Goal: Task Accomplishment & Management: Manage account settings

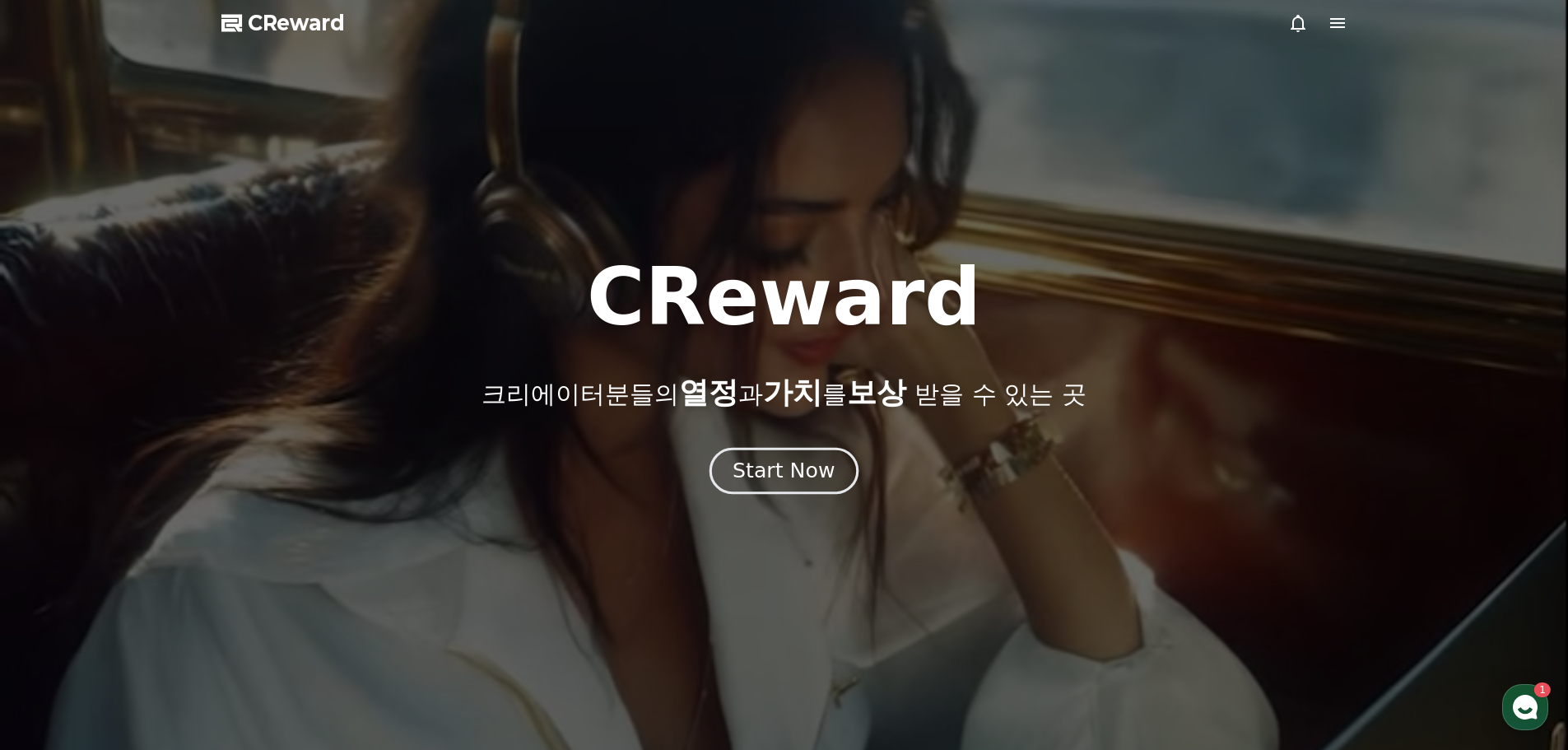
click at [820, 469] on div "Start Now" at bounding box center [784, 471] width 102 height 28
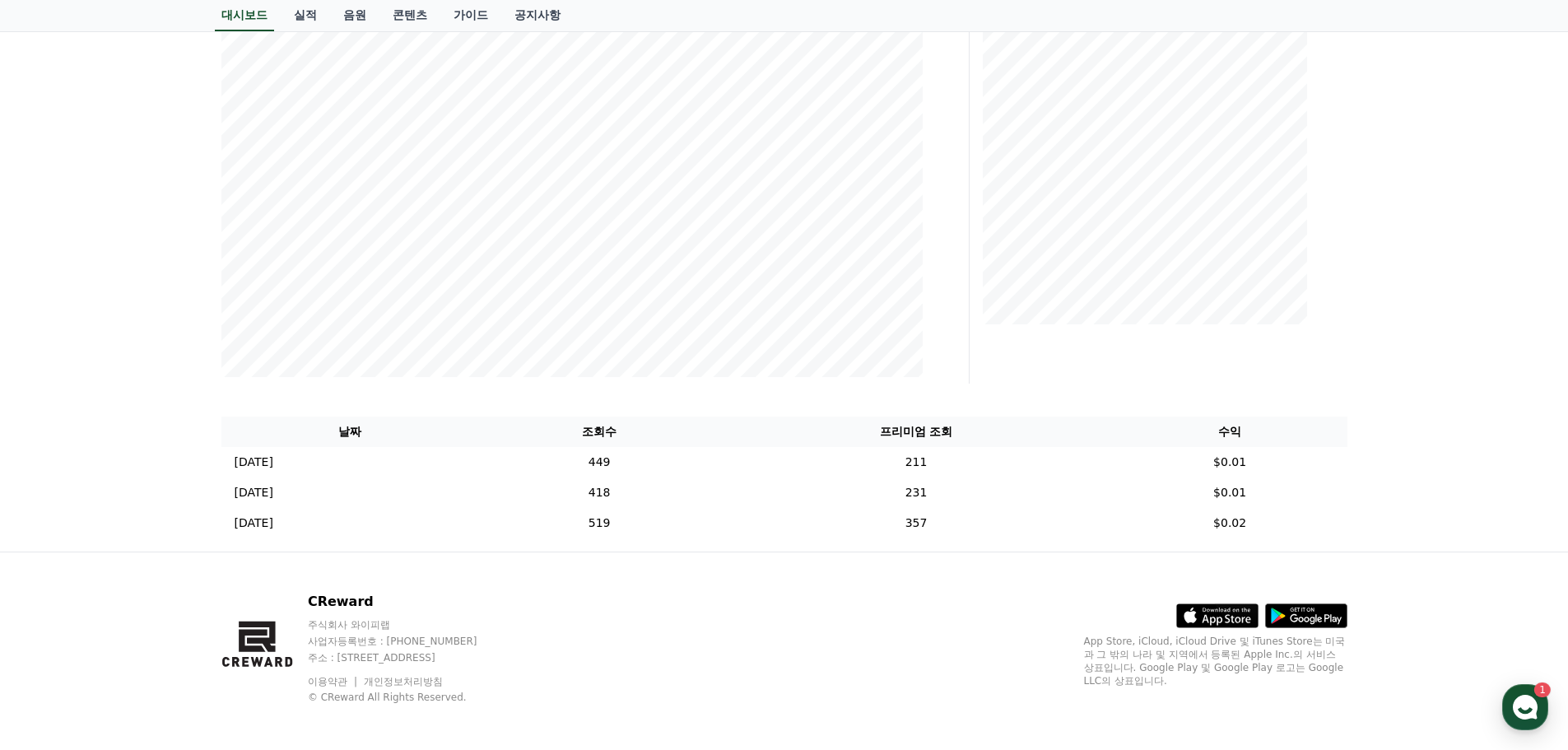
scroll to position [280, 0]
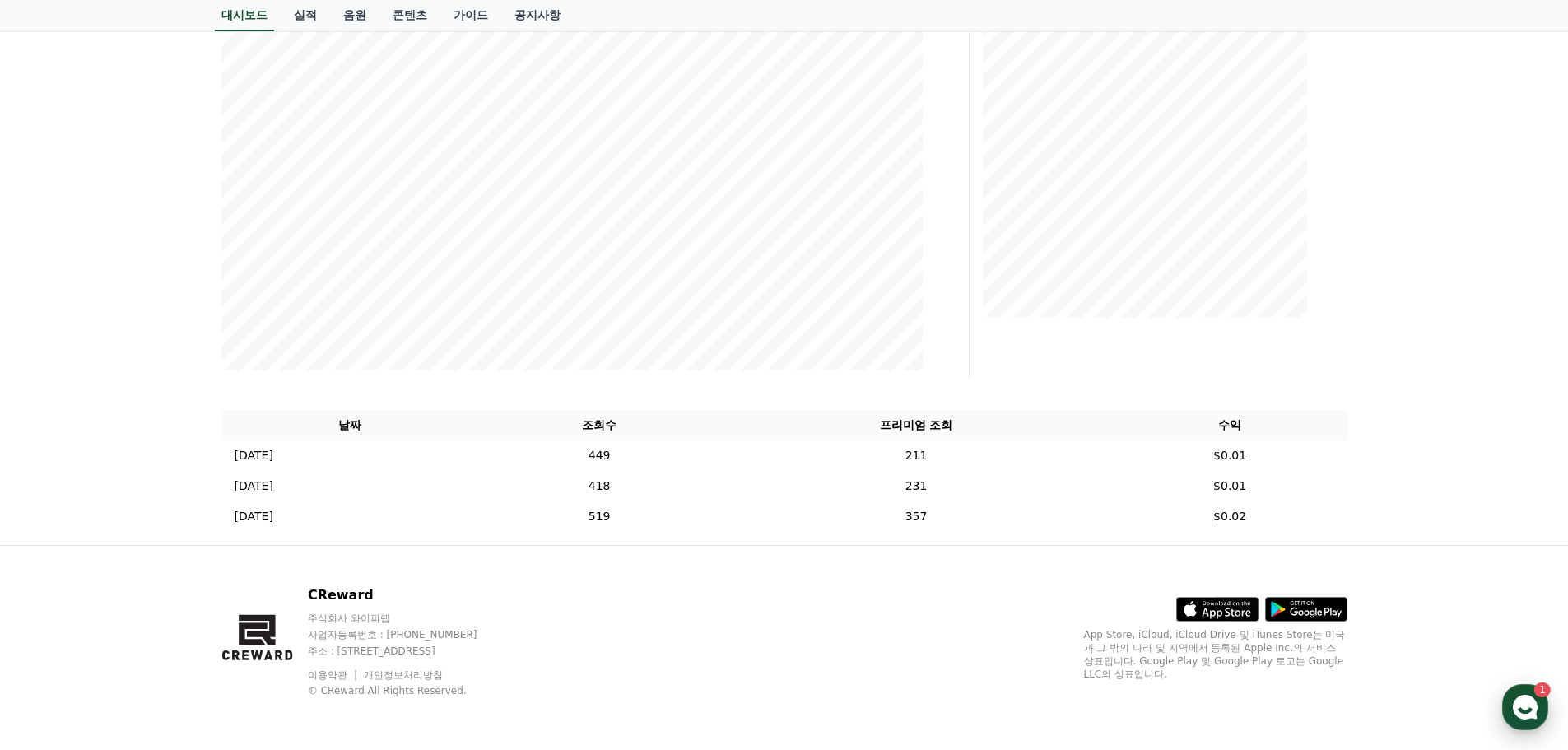
click at [1528, 698] on use "button" at bounding box center [1525, 707] width 25 height 25
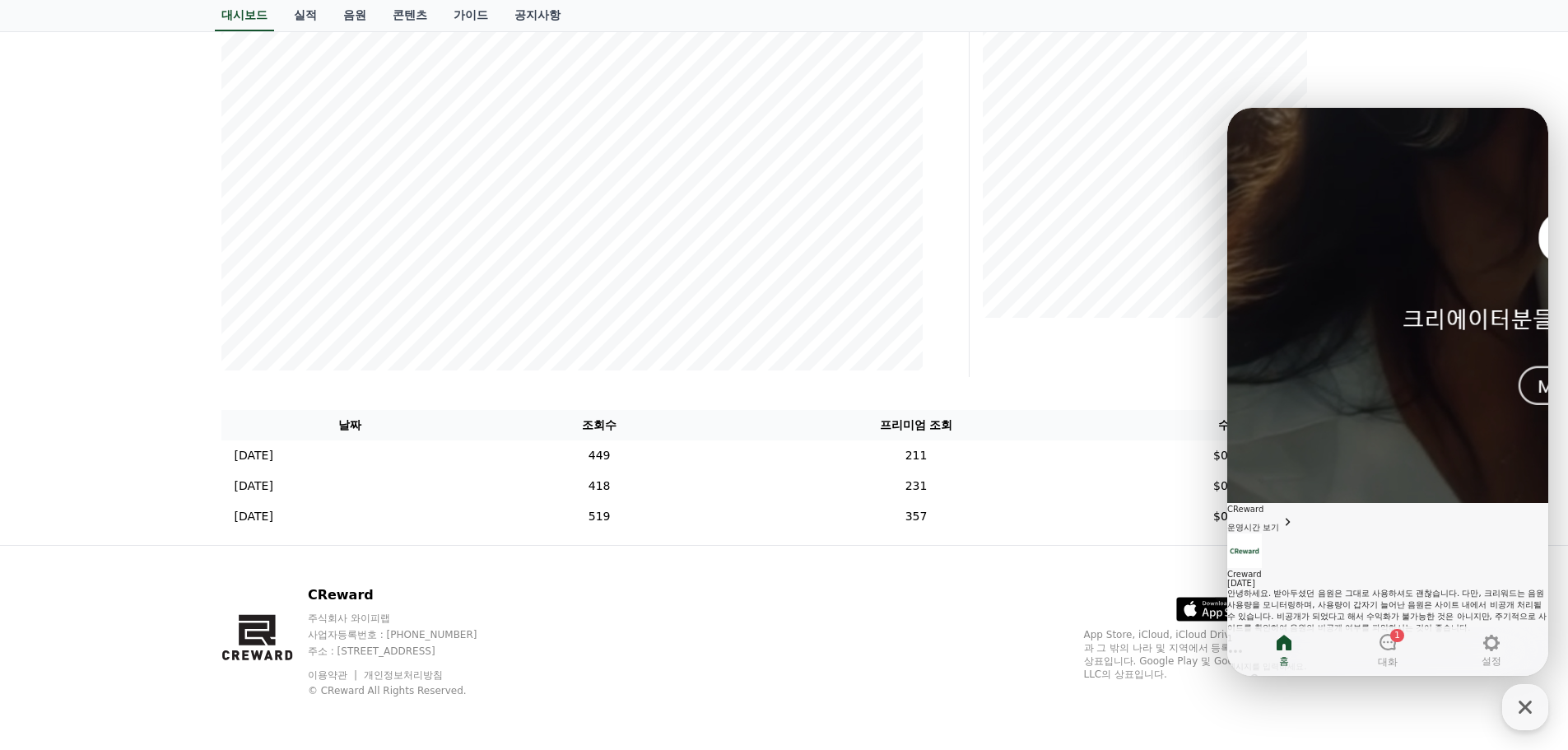
click at [1320, 587] on div "안녕하세요. 받아두셨던 음원은 그대로 사용하셔도 괜찮습니다. 다만, 크리워드는 음원 사용량을 모니터링하며, 사용량이 갑자기 늘어난 음원은 사이…" at bounding box center [1388, 610] width 321 height 46
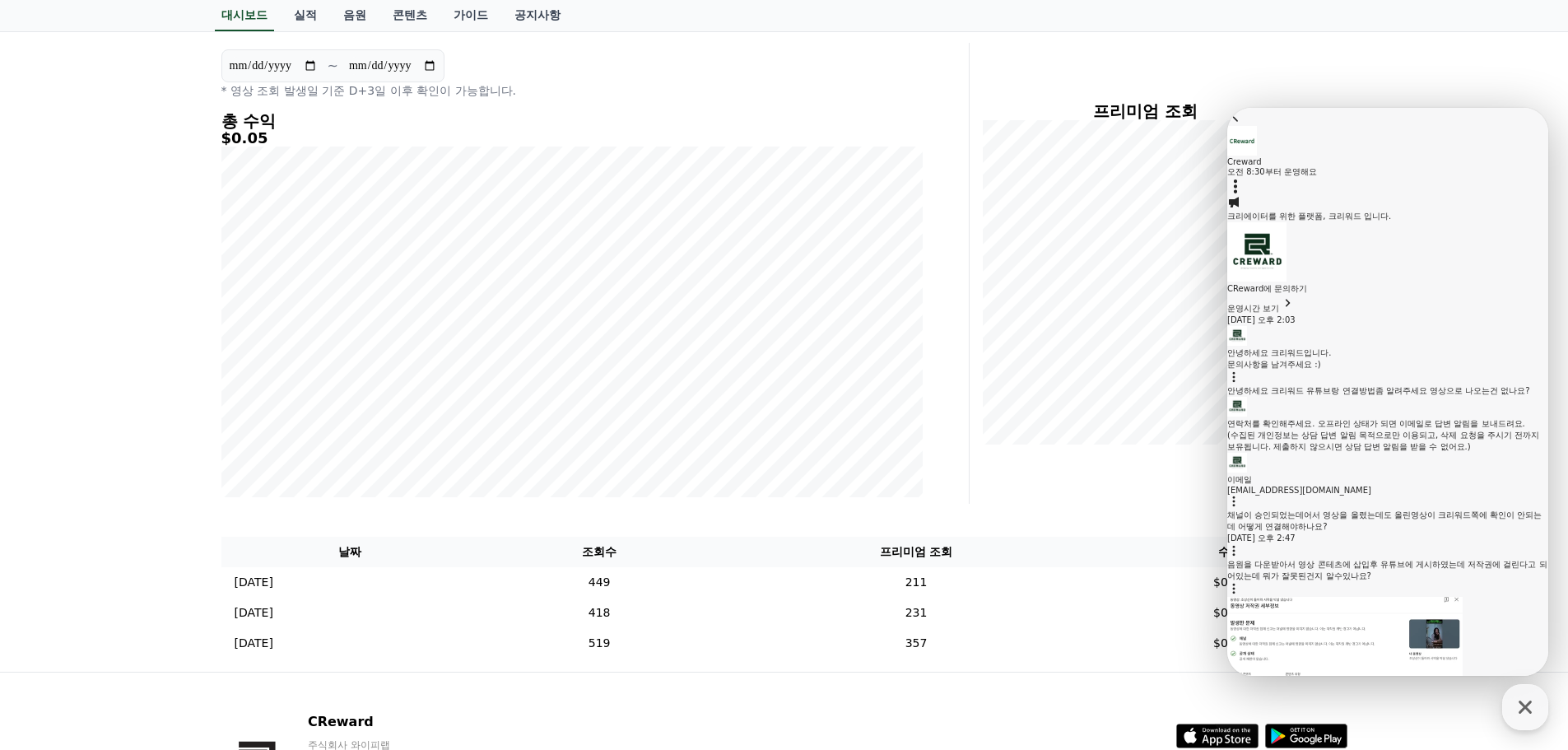
scroll to position [0, 0]
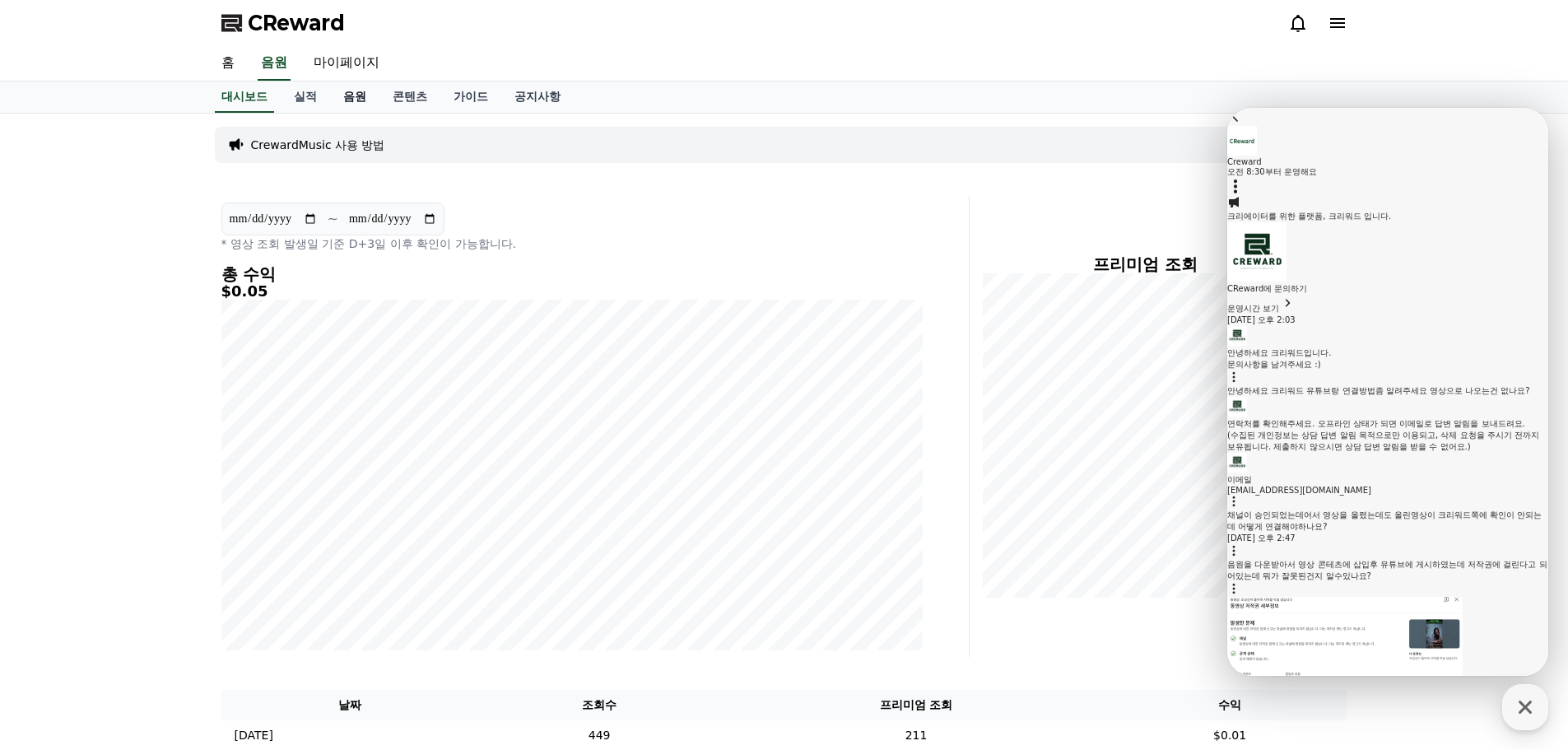
click at [348, 97] on link "음원" at bounding box center [355, 97] width 49 height 31
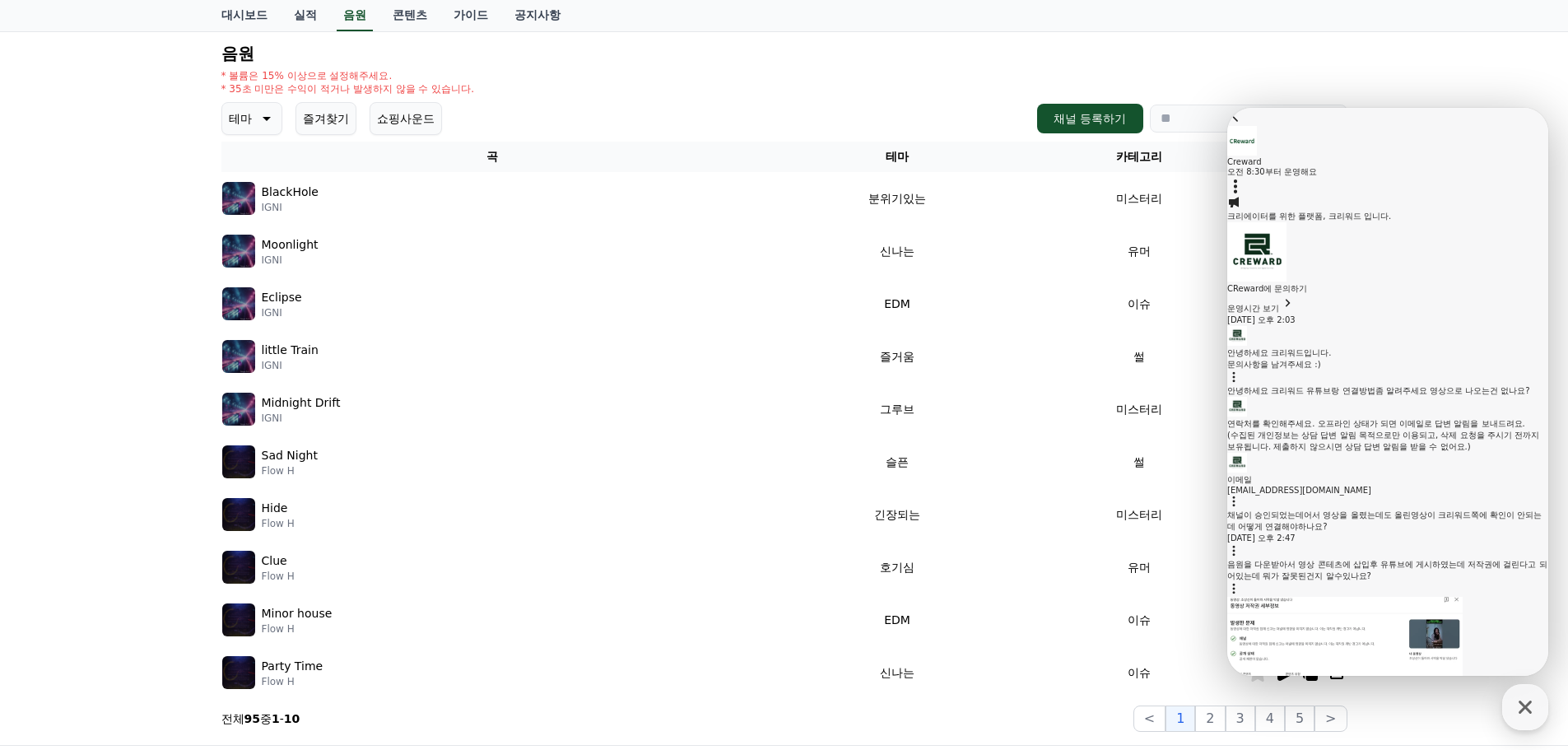
scroll to position [364, 0]
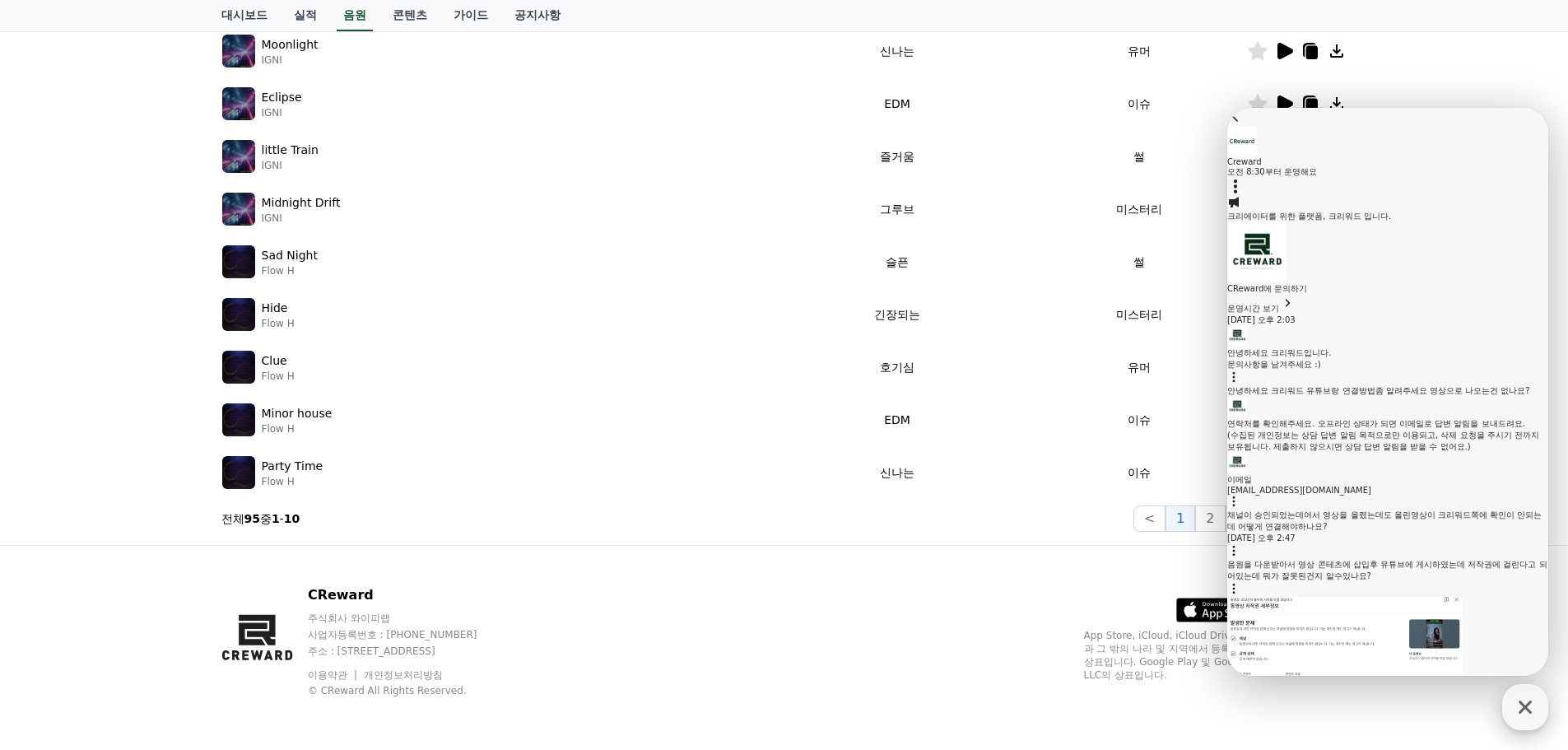
click at [1520, 701] on icon "button" at bounding box center [1525, 707] width 13 height 13
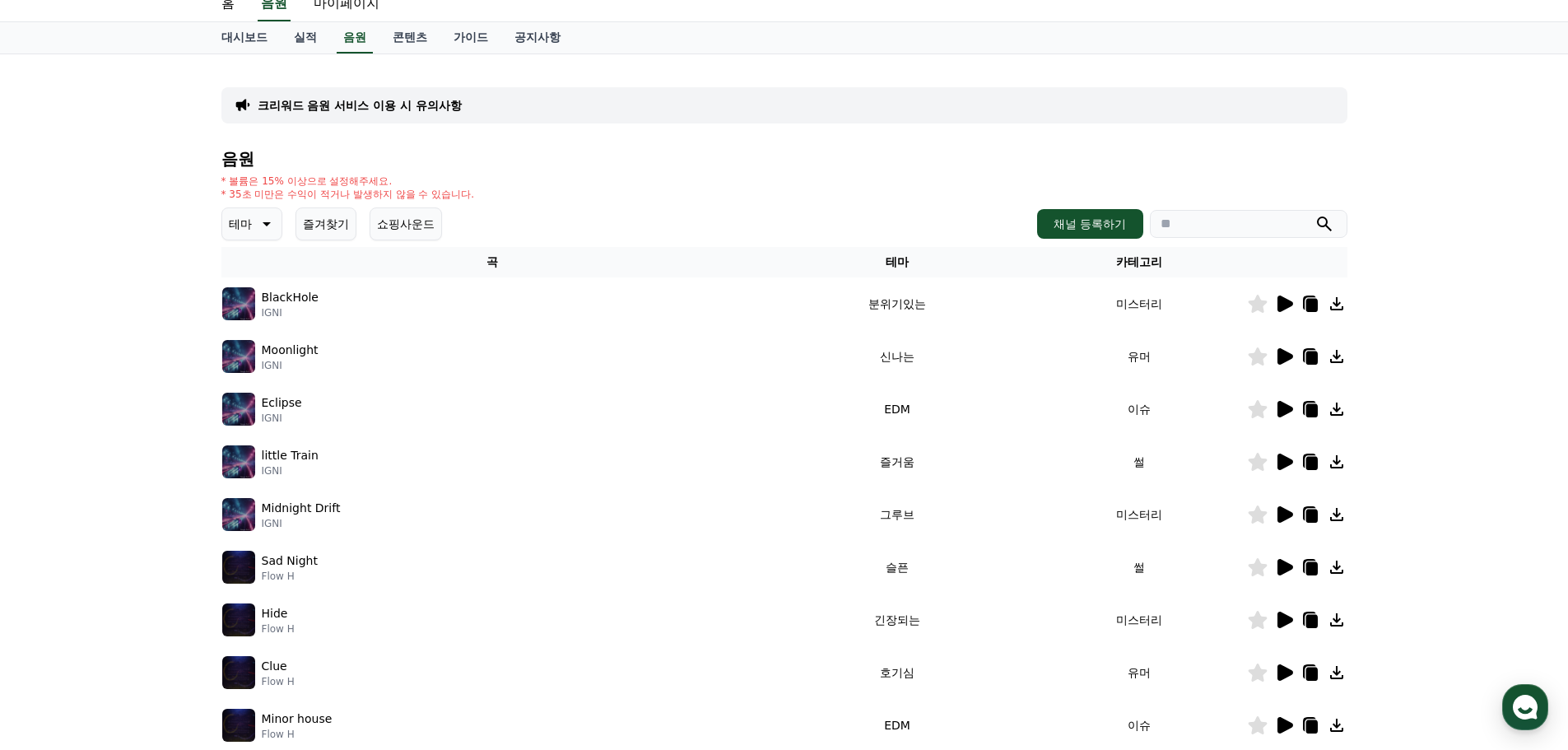
scroll to position [36, 0]
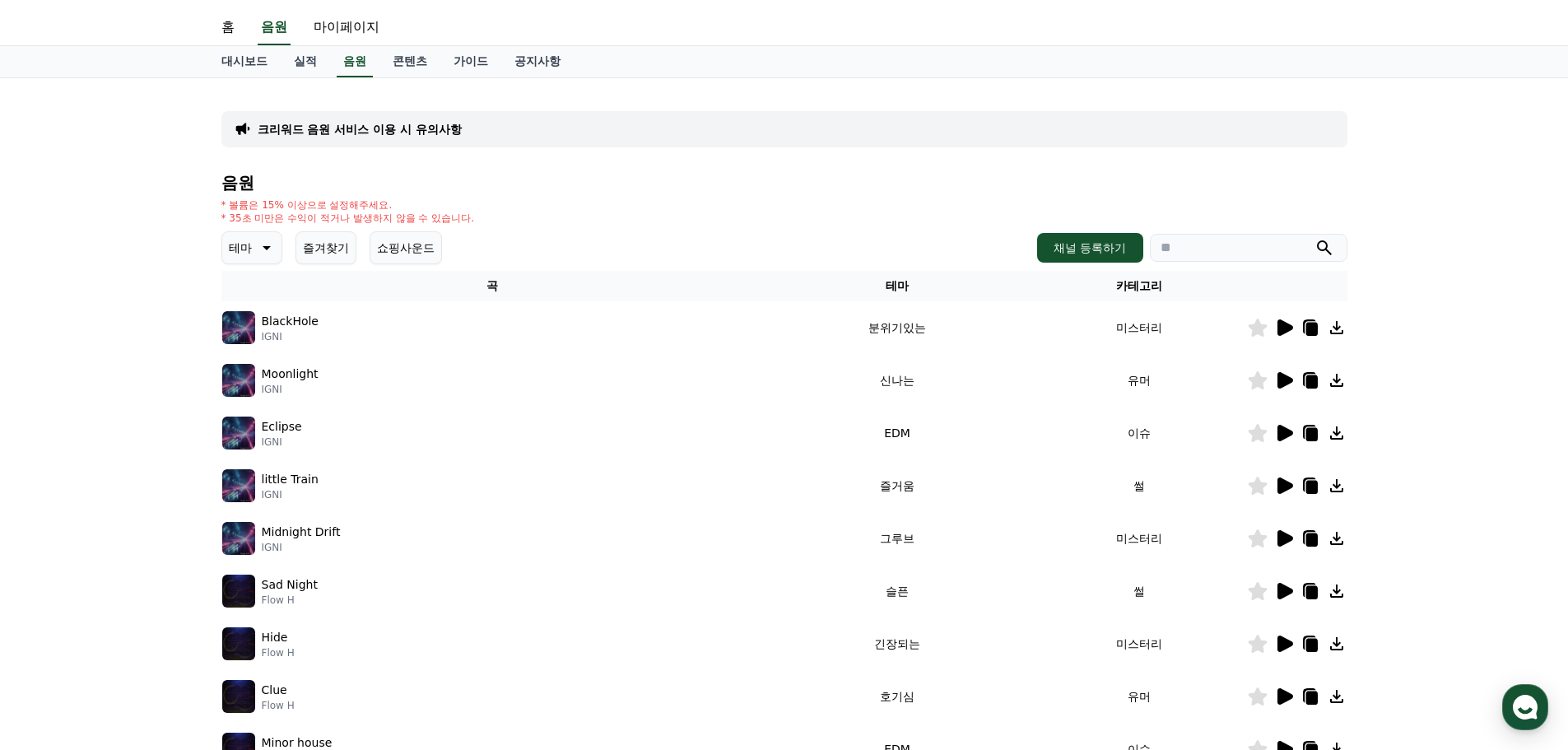
click at [1288, 328] on icon at bounding box center [1285, 327] width 15 height 16
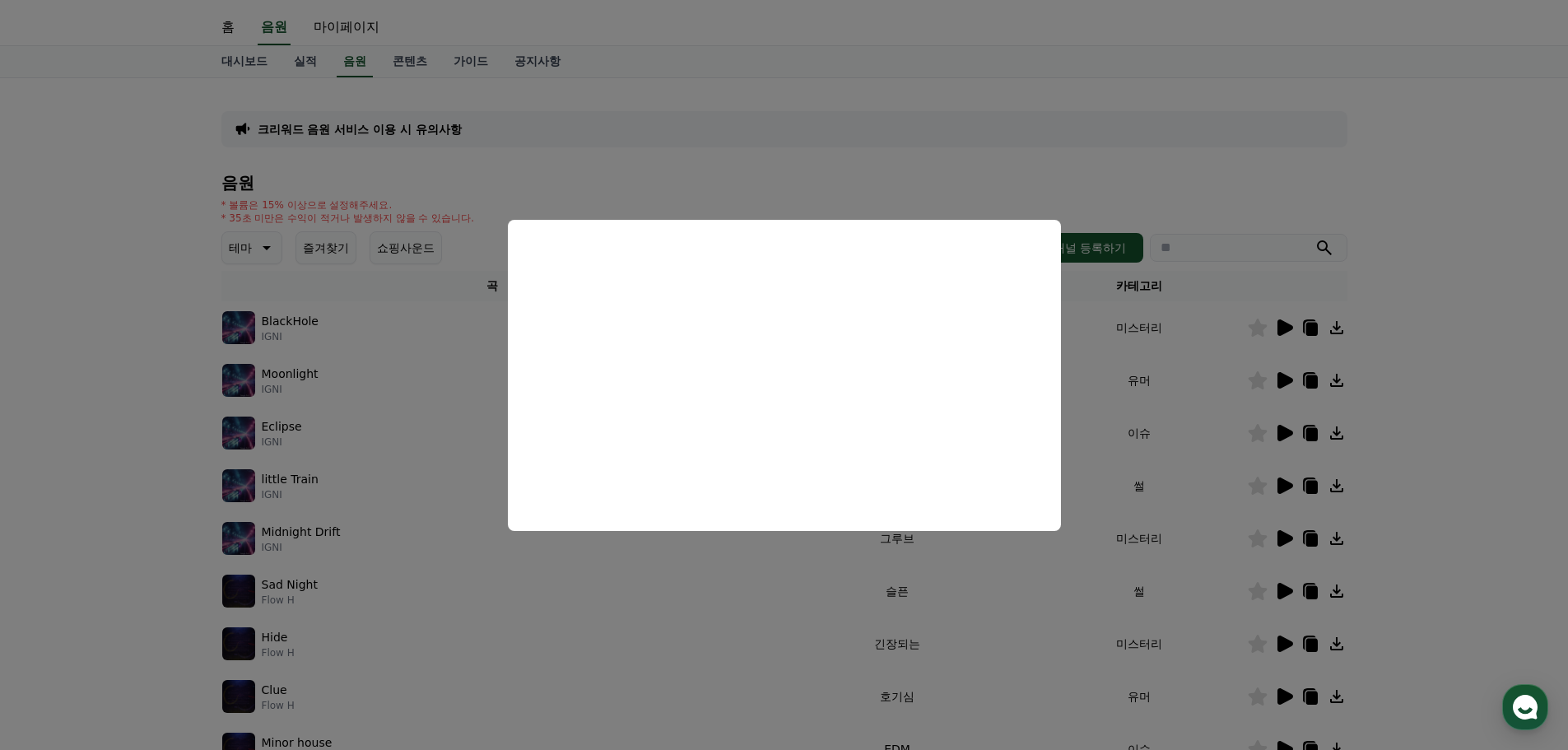
click at [1454, 338] on button "close modal" at bounding box center [784, 375] width 1568 height 750
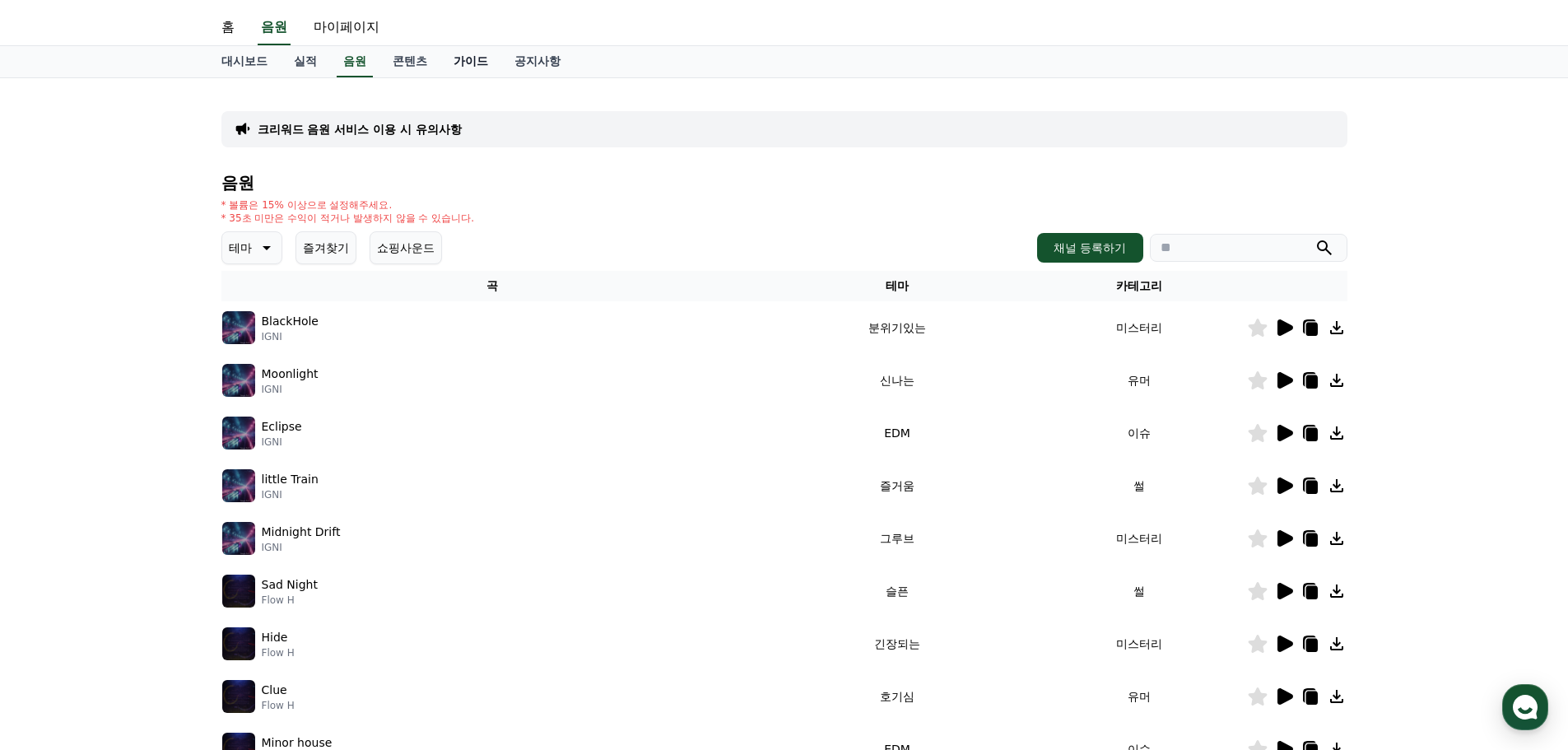
click at [465, 59] on link "가이드" at bounding box center [471, 61] width 61 height 31
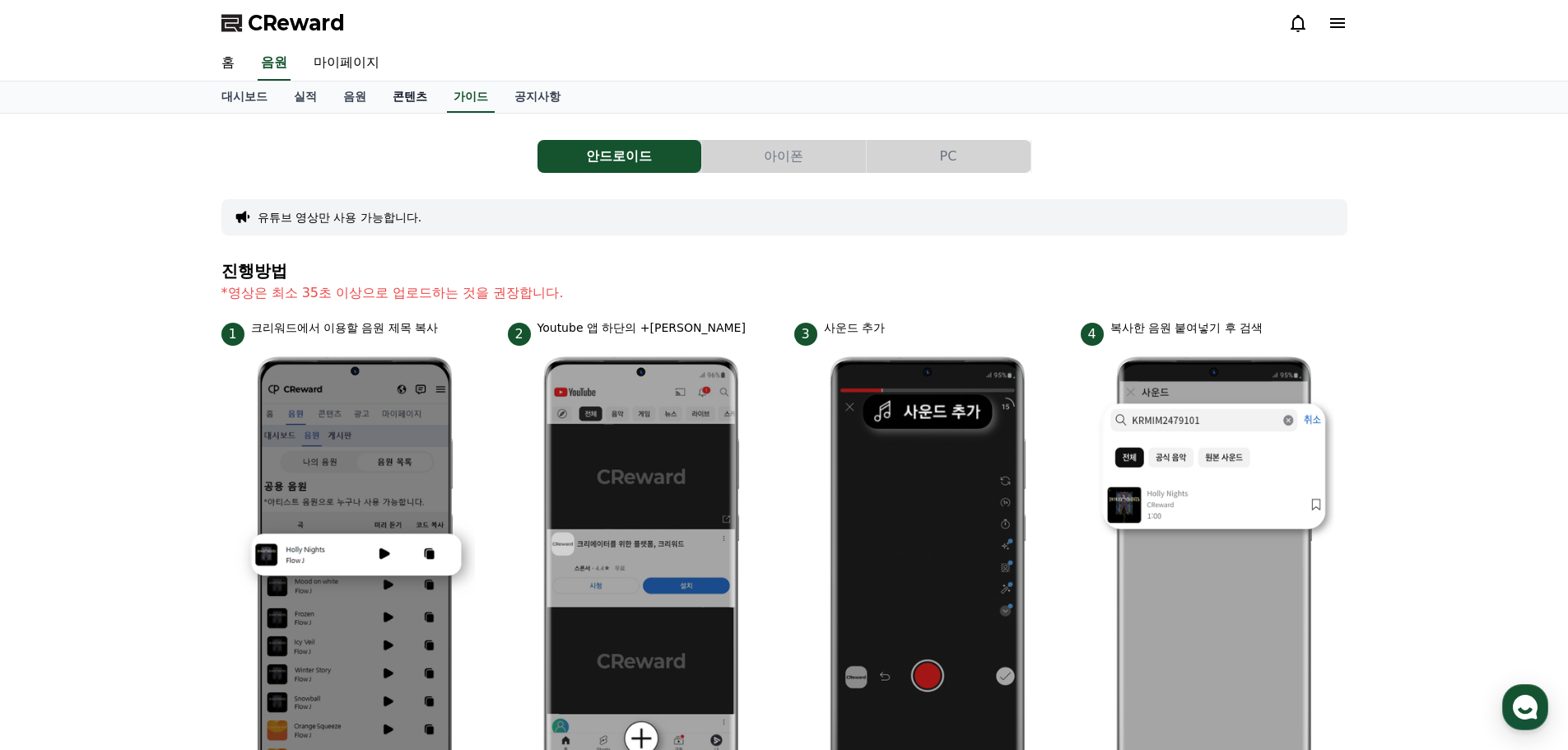
click at [396, 95] on link "콘텐츠" at bounding box center [410, 97] width 61 height 31
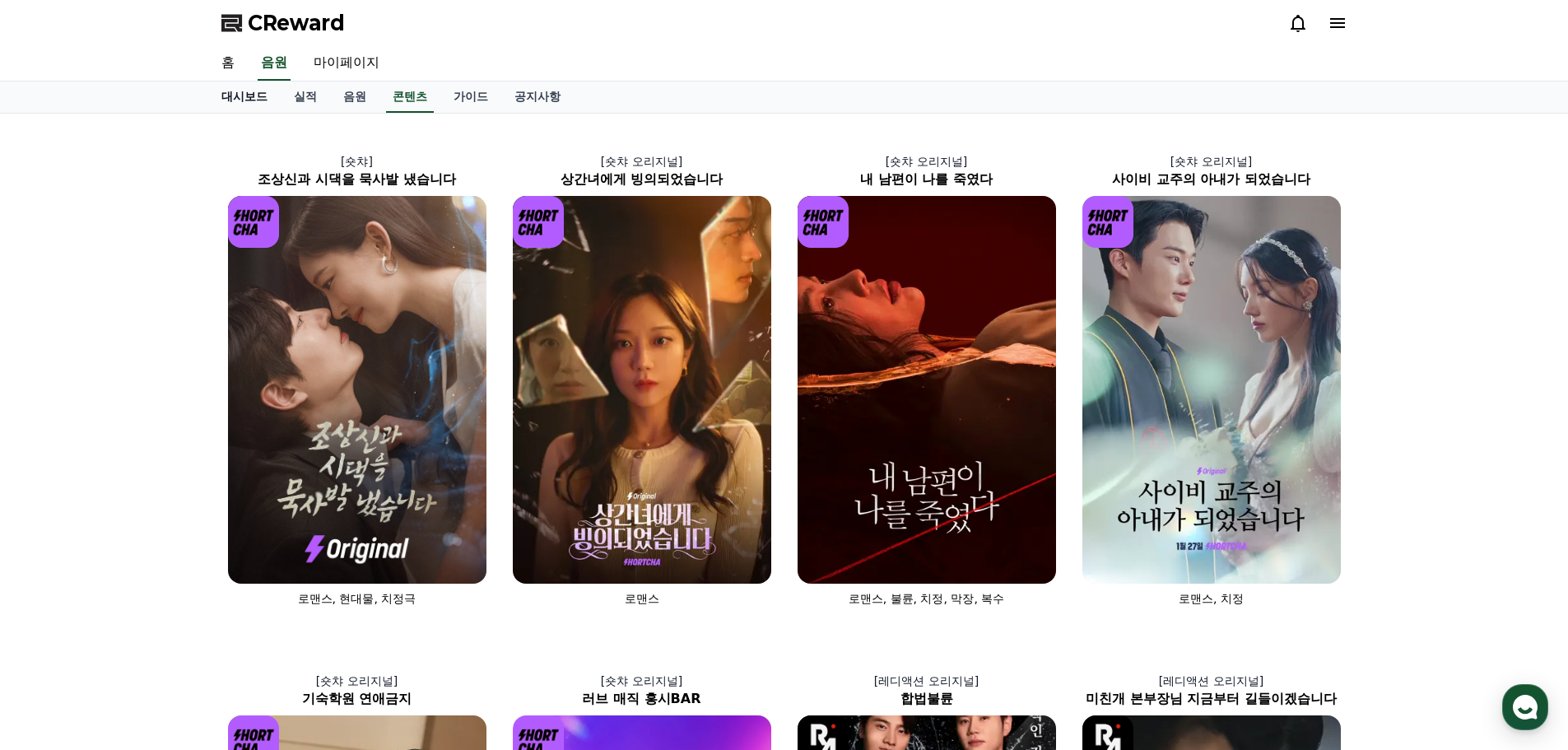
click at [237, 100] on link "대시보드" at bounding box center [244, 97] width 72 height 31
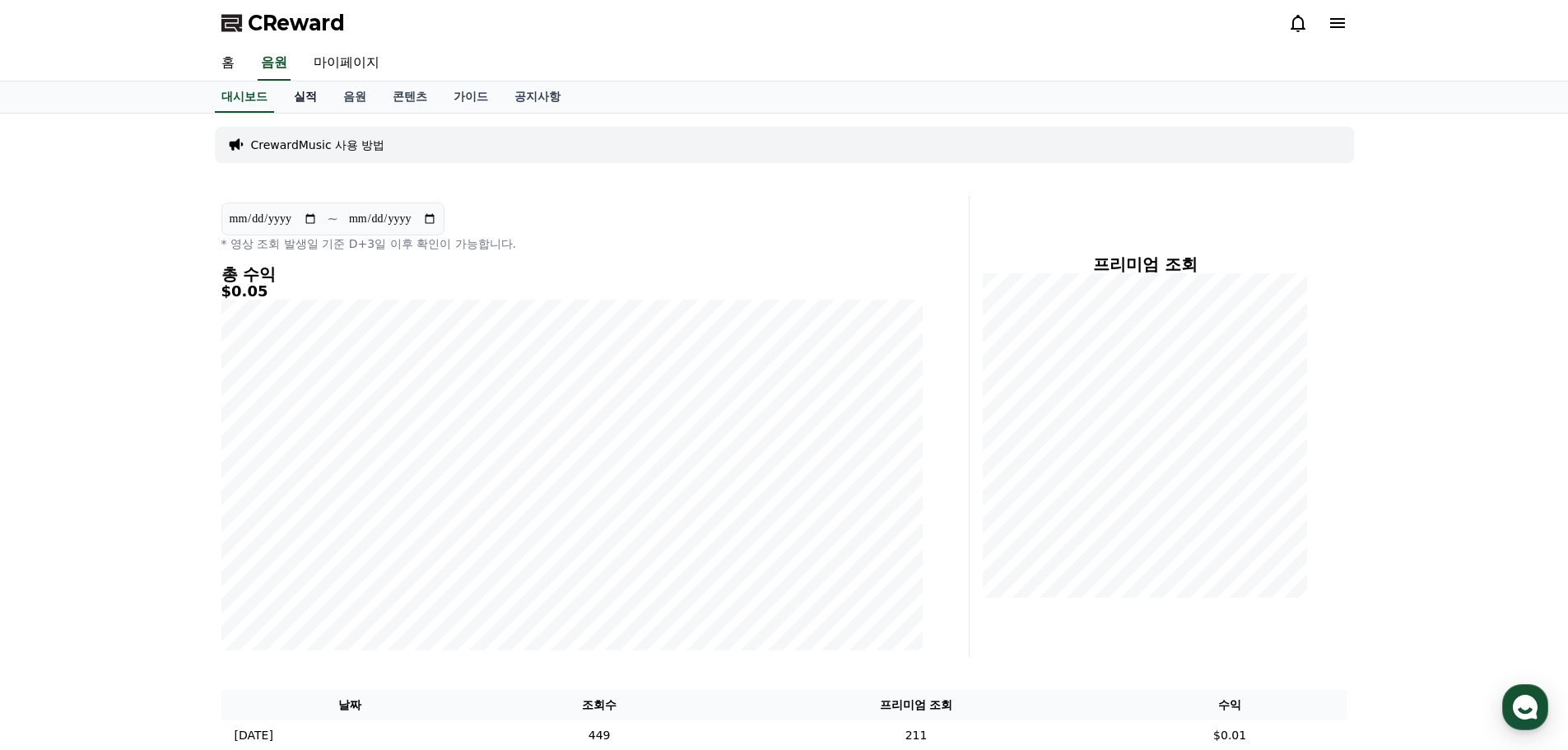
click at [301, 98] on link "실적" at bounding box center [306, 97] width 49 height 31
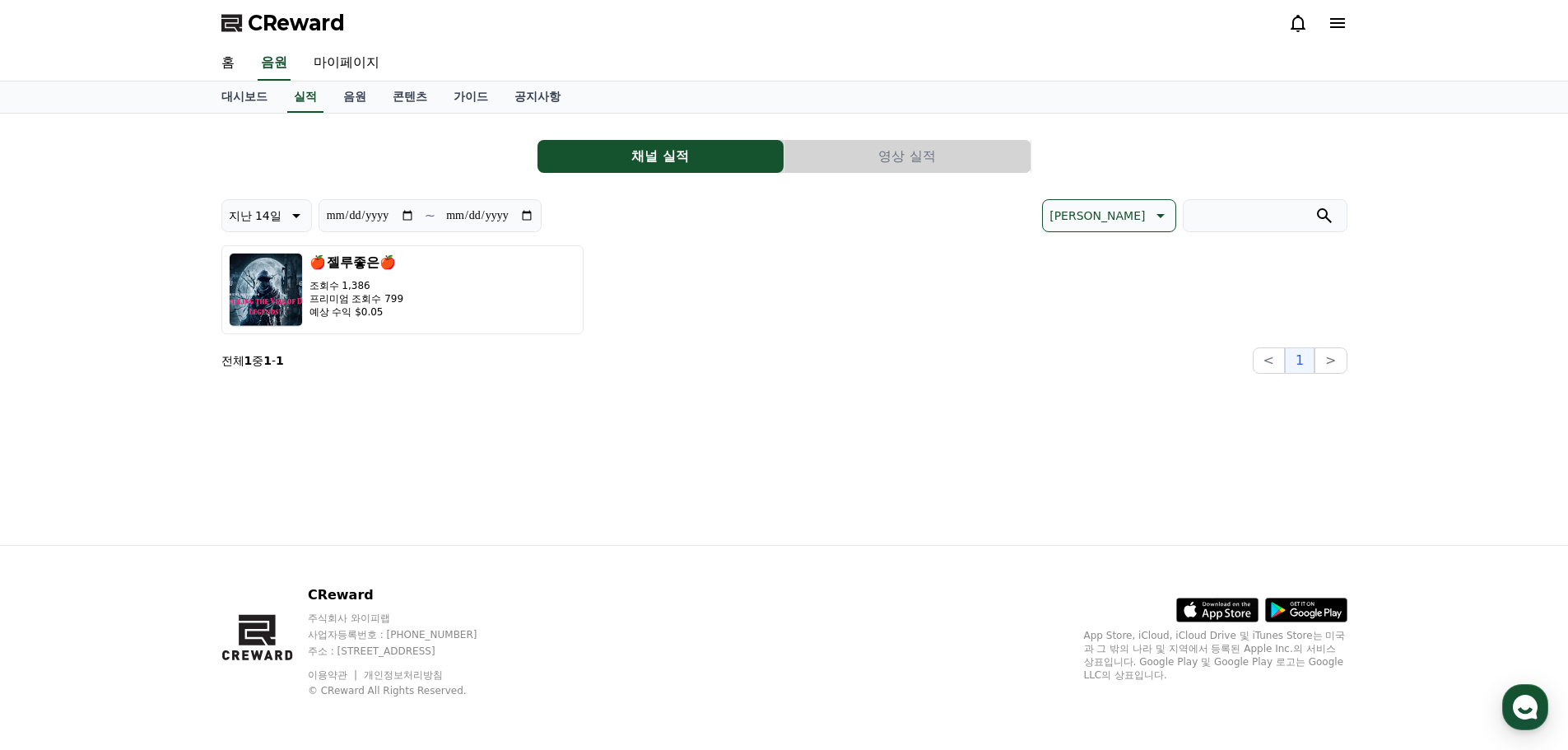
click at [922, 154] on button "영상 실적" at bounding box center [907, 156] width 246 height 33
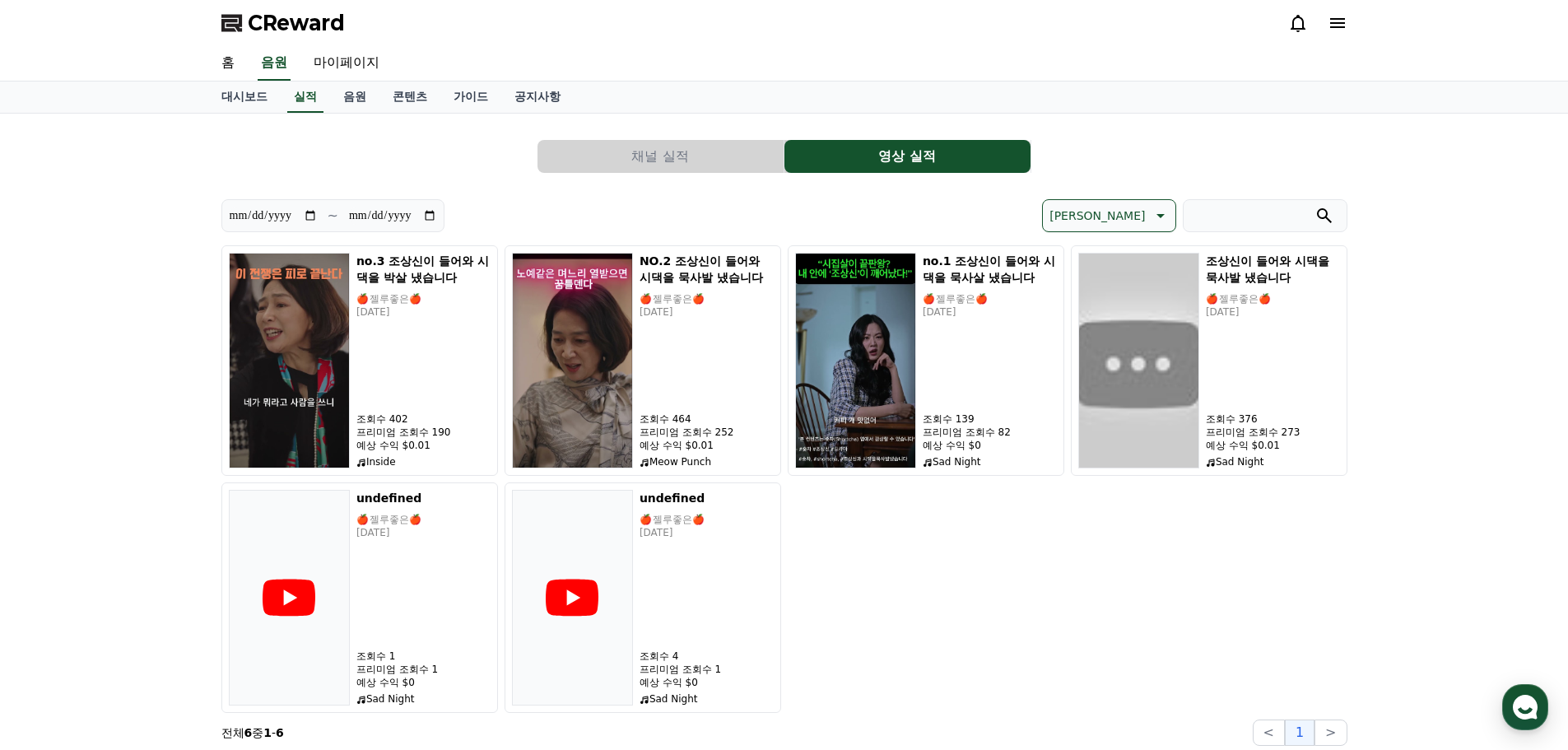
click at [723, 159] on button "채널 실적" at bounding box center [660, 156] width 246 height 33
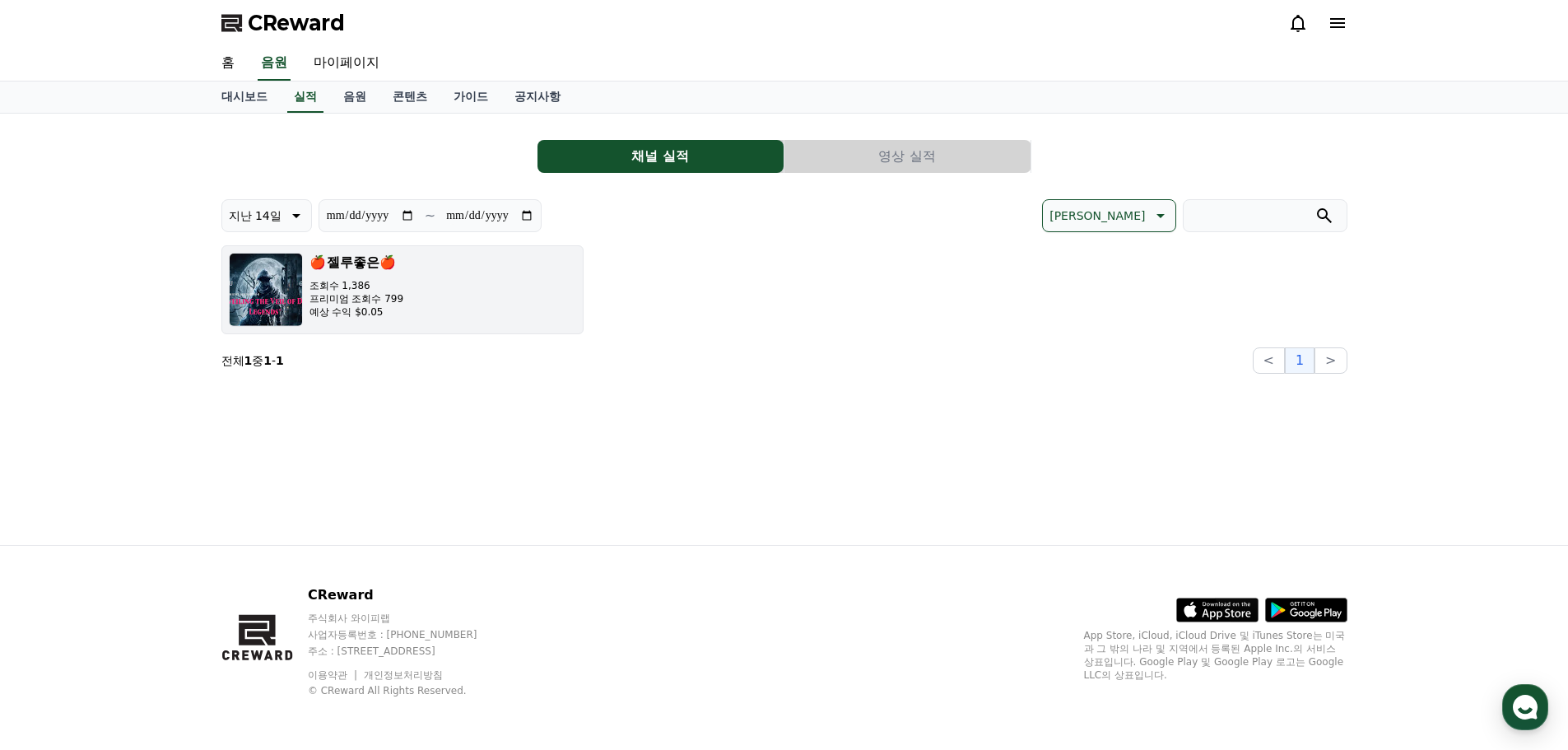
click at [454, 296] on button "🍎 젤루좋은🍎 조회수 1,386 프리미엄 조회수 799 예상 수익 $0.05" at bounding box center [403, 289] width 363 height 89
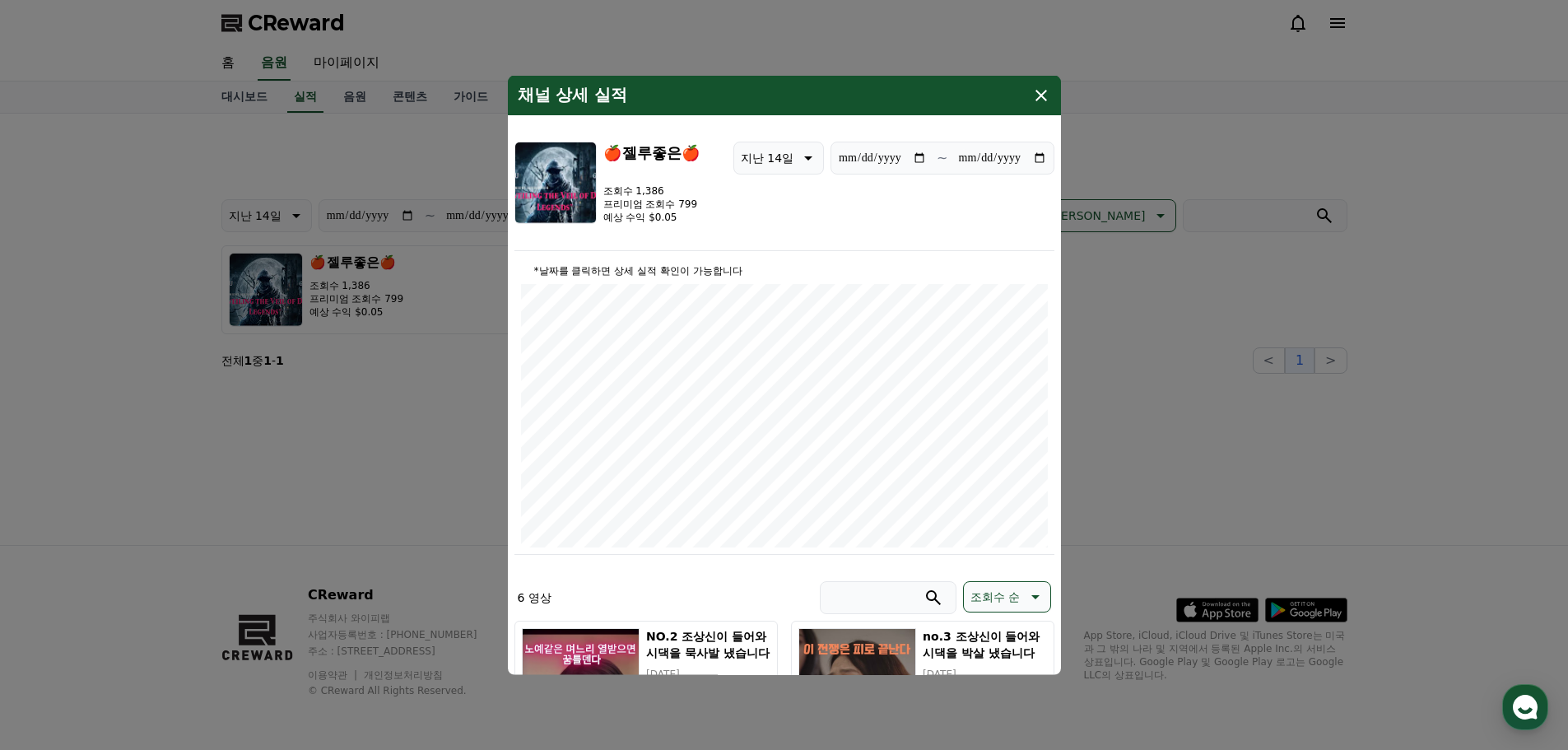
click at [1044, 91] on icon "modal" at bounding box center [1042, 94] width 12 height 12
